Goal: Navigation & Orientation: Find specific page/section

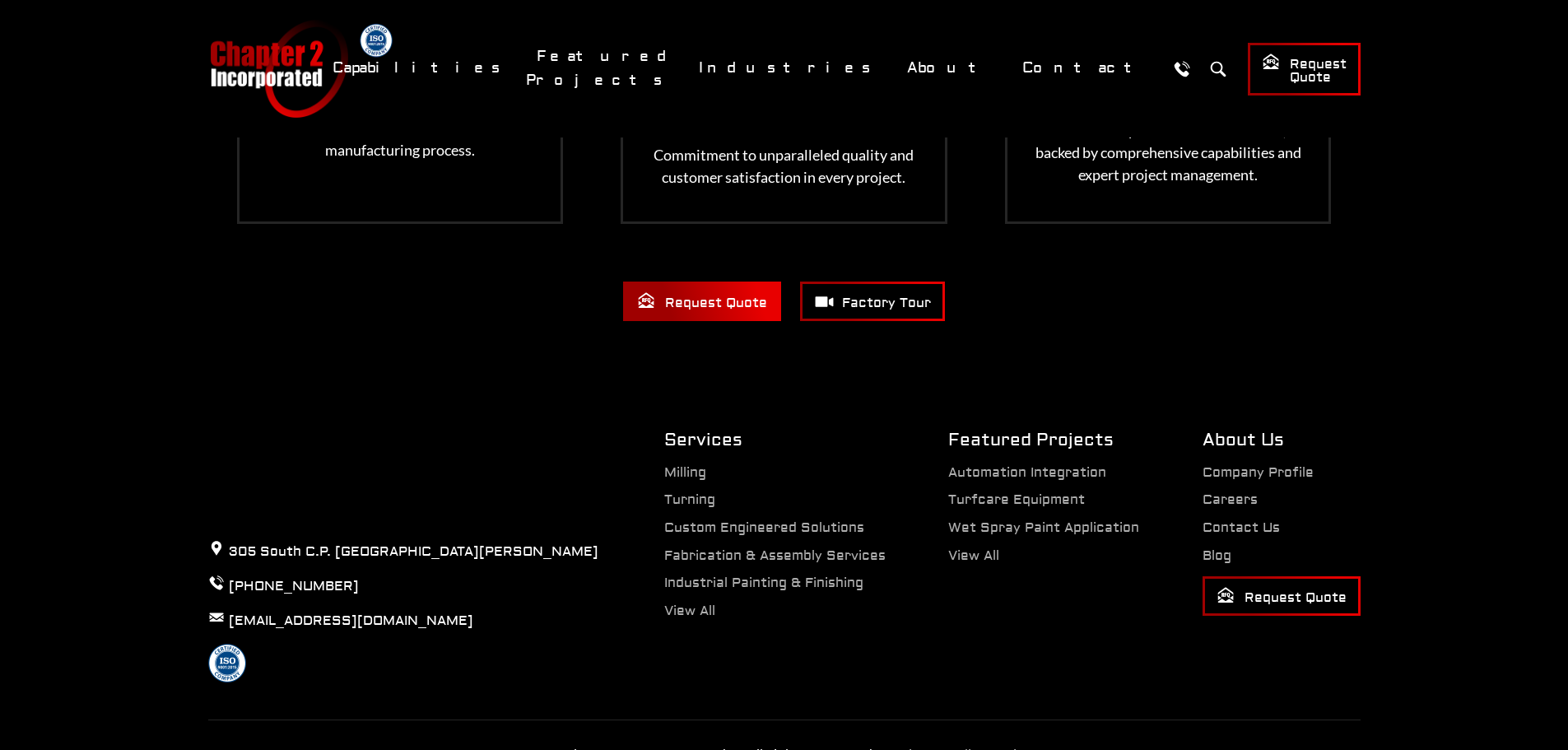
scroll to position [3448, 0]
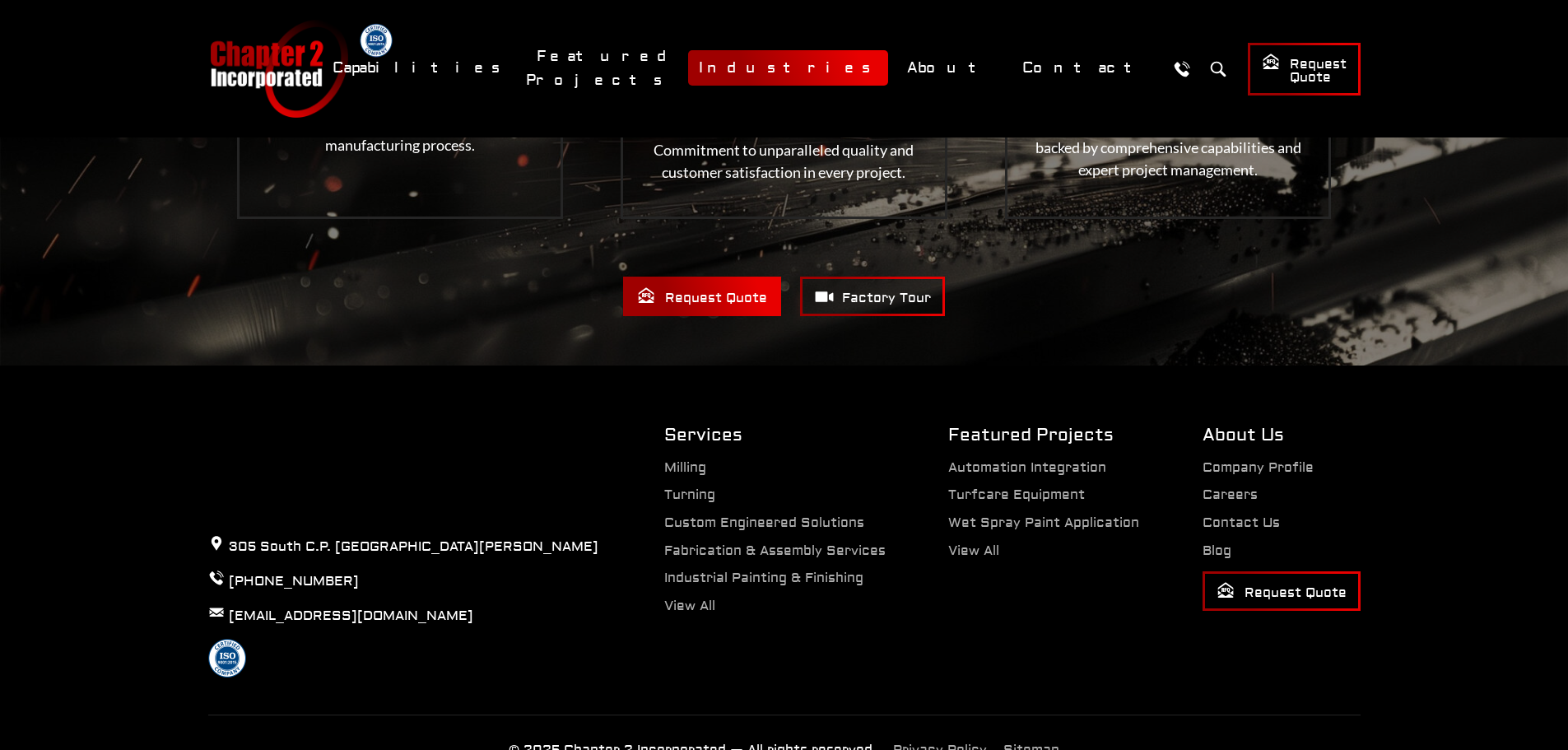
click at [889, 73] on link "Industries" at bounding box center [788, 67] width 200 height 35
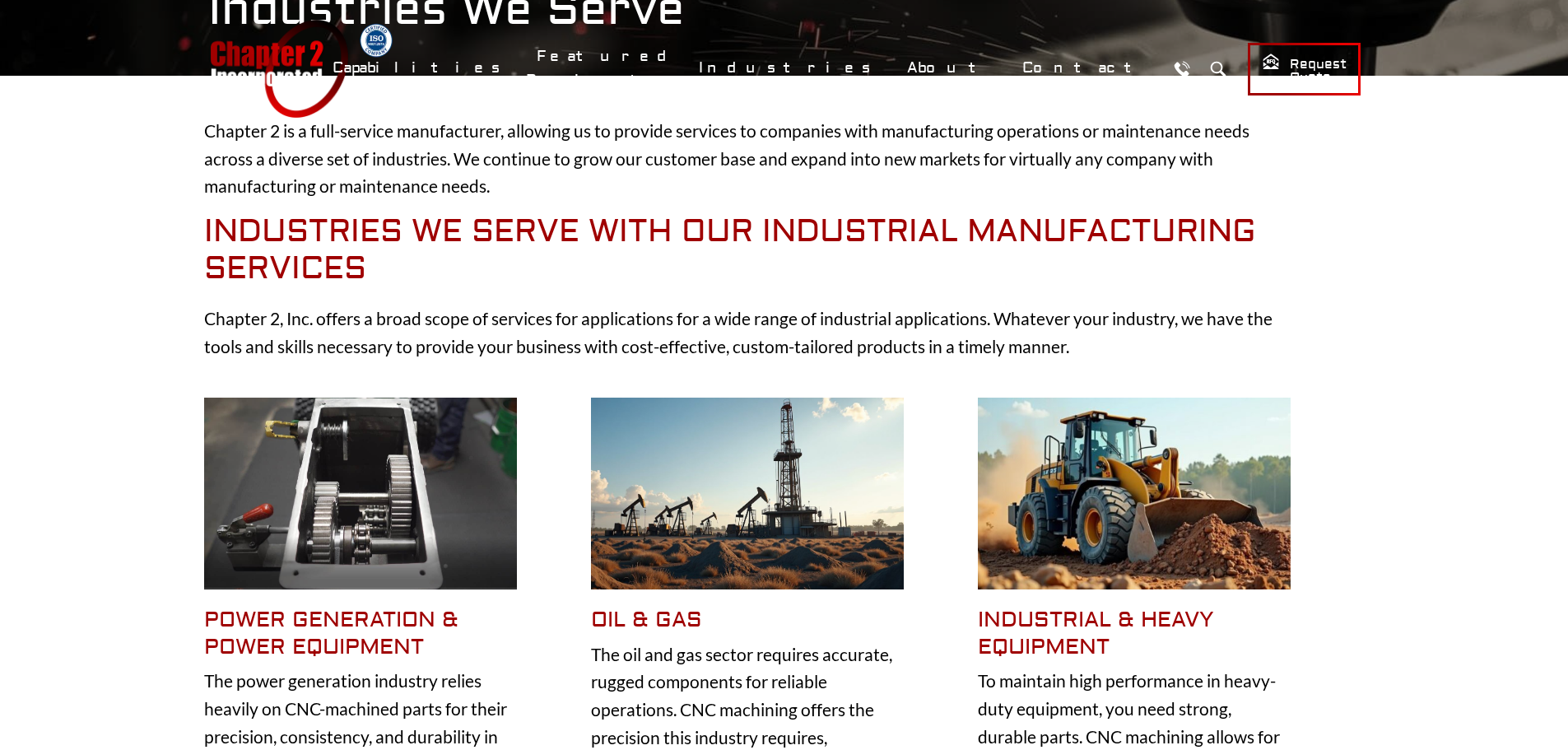
scroll to position [411, 0]
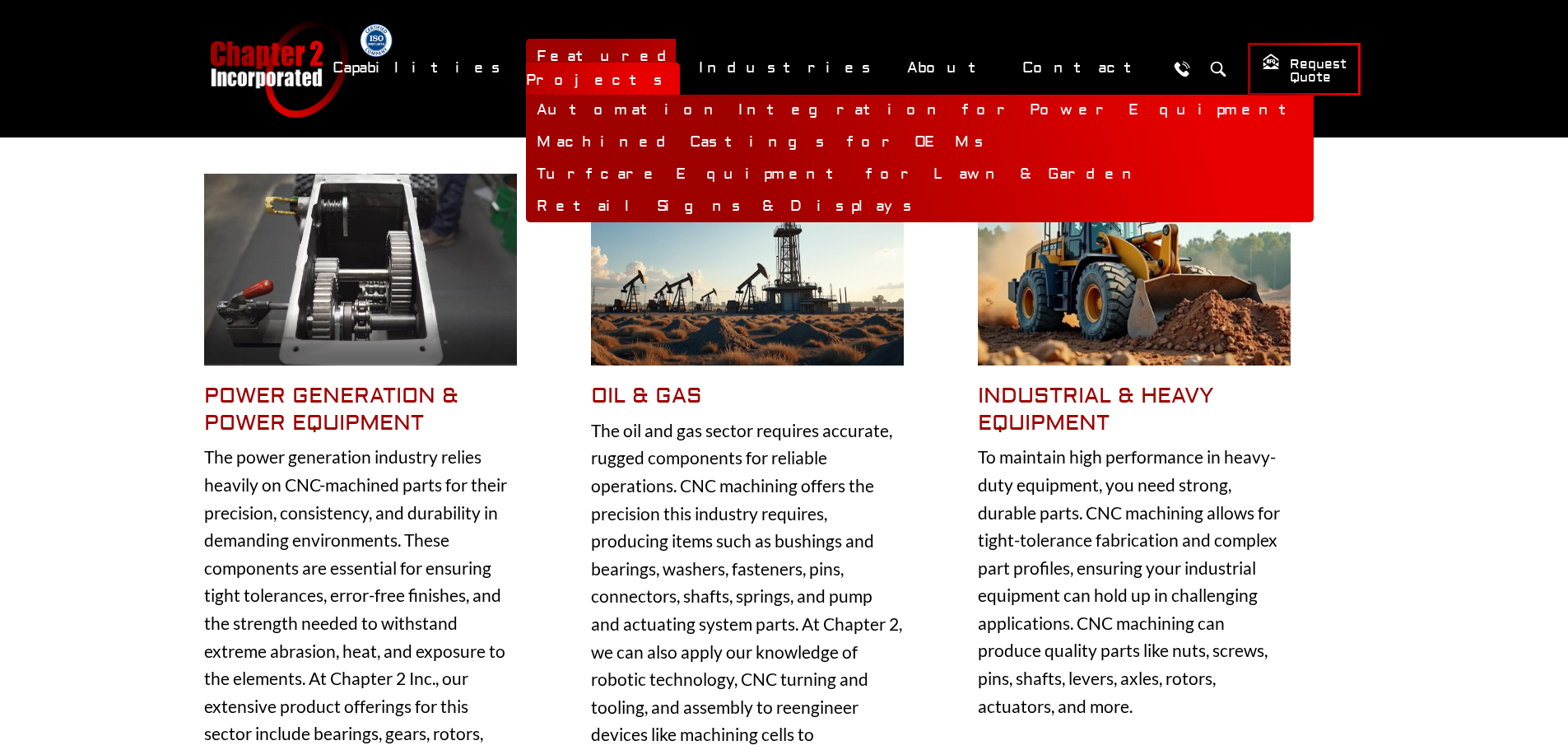
click at [680, 68] on link "Featured Projects" at bounding box center [603, 68] width 154 height 59
click at [680, 62] on link "Featured Projects" at bounding box center [603, 68] width 154 height 59
click at [680, 61] on link "Featured Projects" at bounding box center [603, 68] width 154 height 59
